Goal: Complete application form

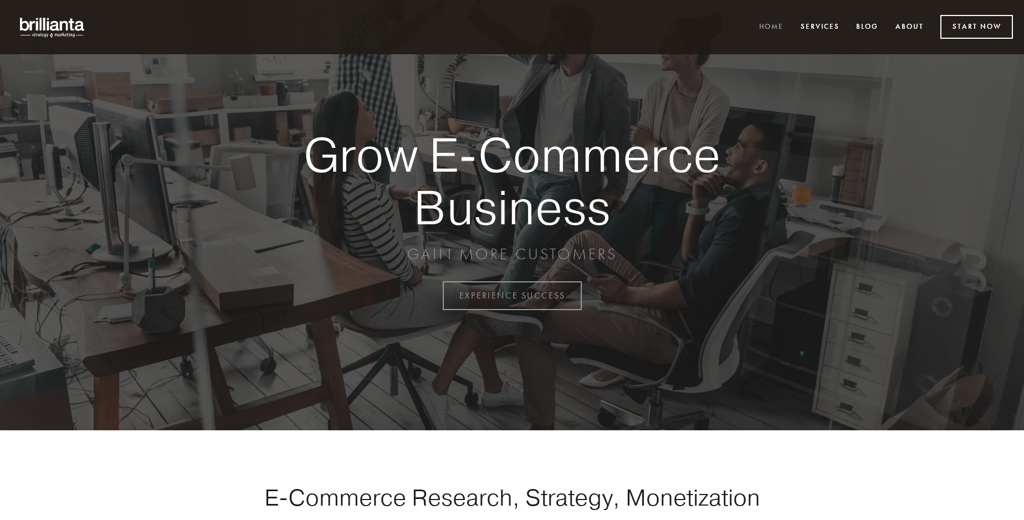
scroll to position [2905, 0]
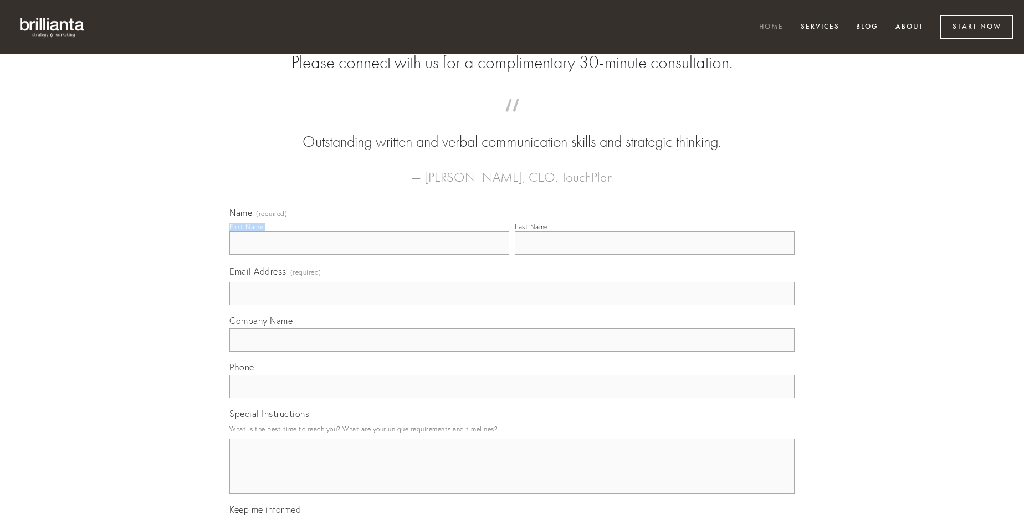
type input "[PERSON_NAME]"
click at [654, 255] on input "Last Name" at bounding box center [655, 243] width 280 height 23
type input "[PERSON_NAME]"
click at [512, 305] on input "Email Address (required)" at bounding box center [511, 293] width 565 height 23
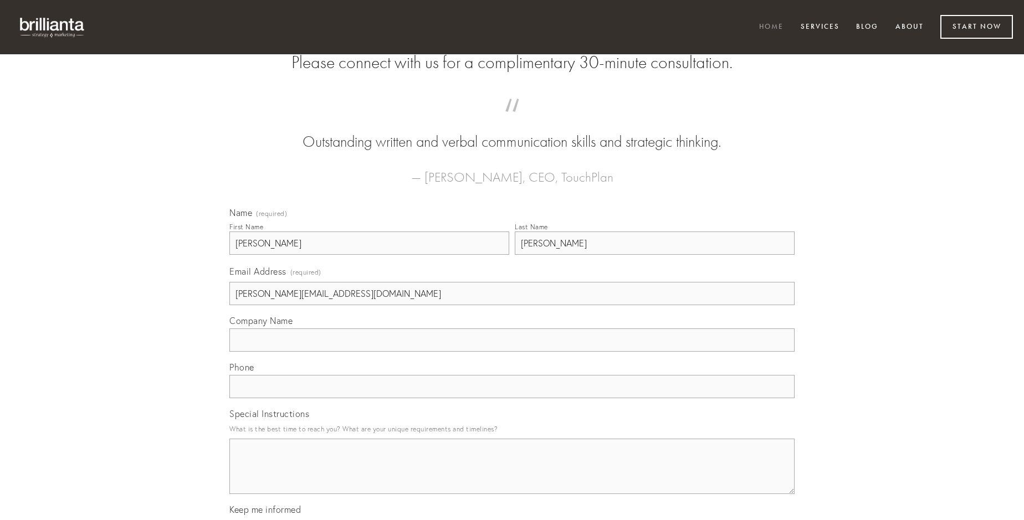
type input "[PERSON_NAME][EMAIL_ADDRESS][DOMAIN_NAME]"
click at [512, 352] on input "Company Name" at bounding box center [511, 340] width 565 height 23
type input "validus"
click at [512, 398] on input "text" at bounding box center [511, 386] width 565 height 23
click at [512, 477] on textarea "Special Instructions" at bounding box center [511, 466] width 565 height 55
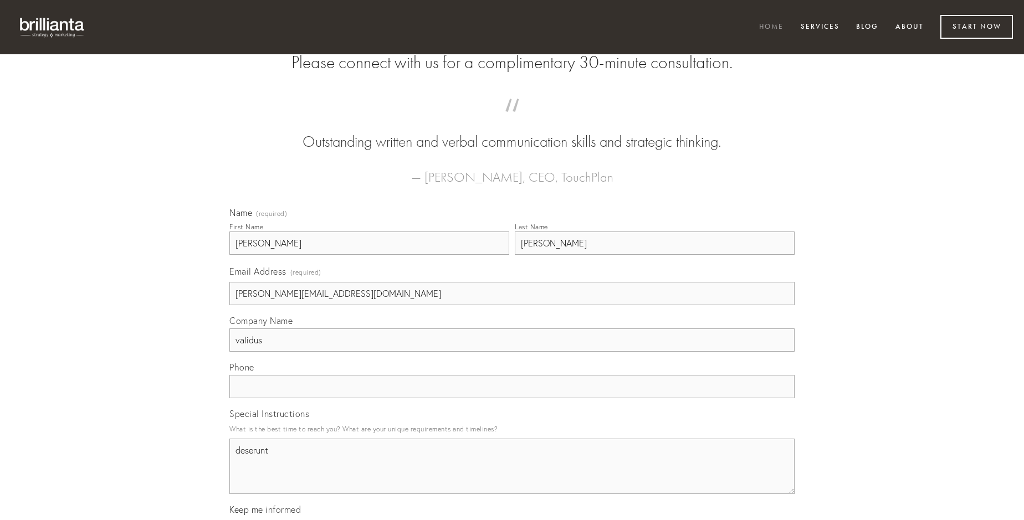
type textarea "deserunt"
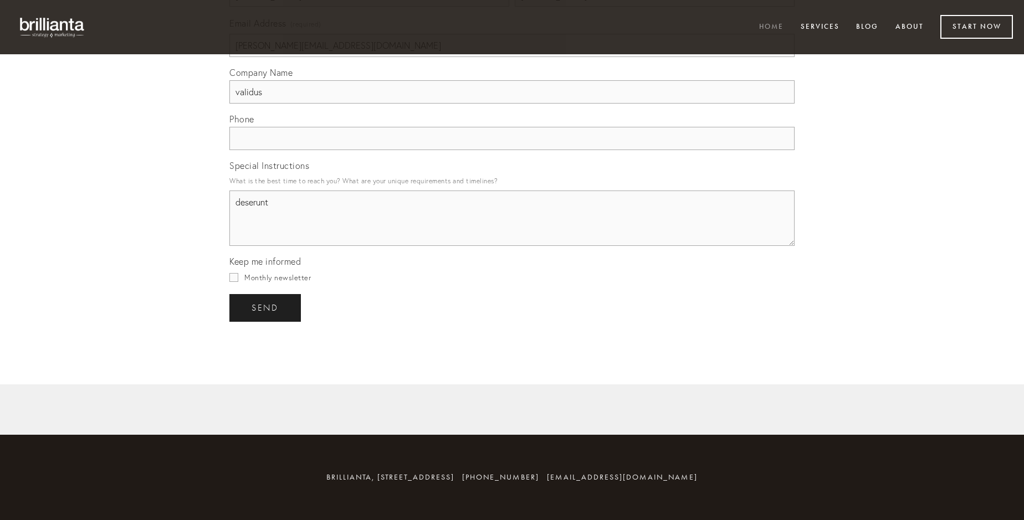
click at [266, 308] on span "send" at bounding box center [265, 308] width 27 height 10
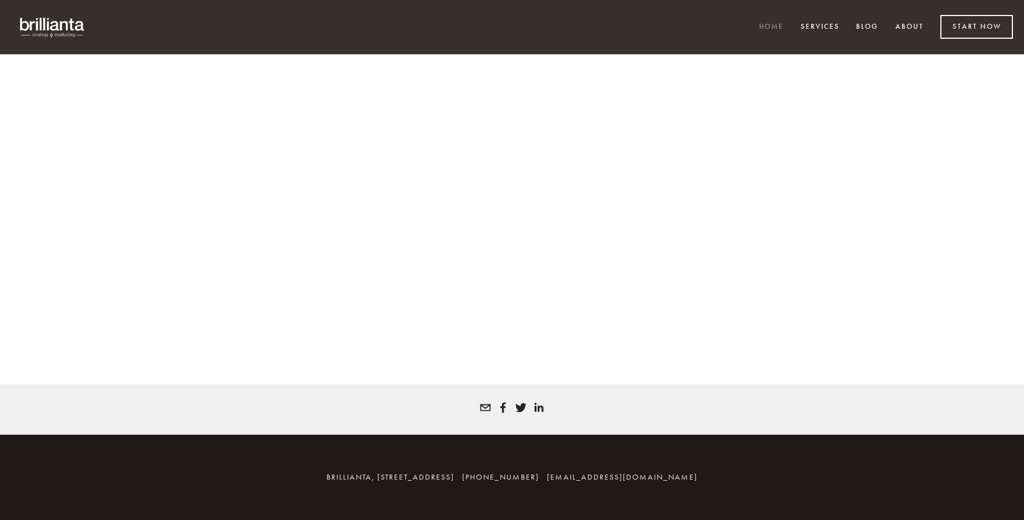
scroll to position [2890, 0]
